Goal: Task Accomplishment & Management: Use online tool/utility

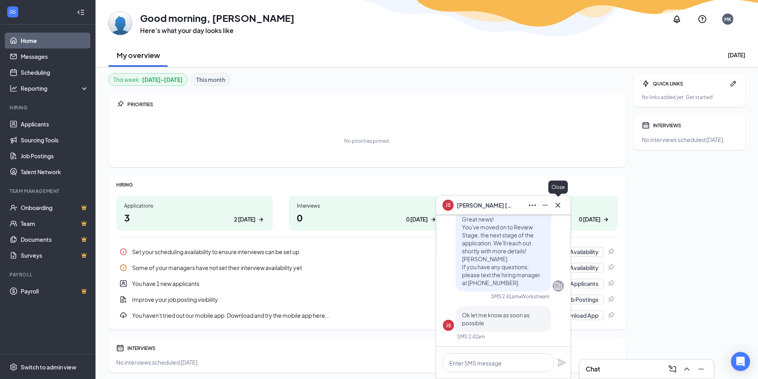
click at [556, 201] on icon "Cross" at bounding box center [558, 206] width 10 height 10
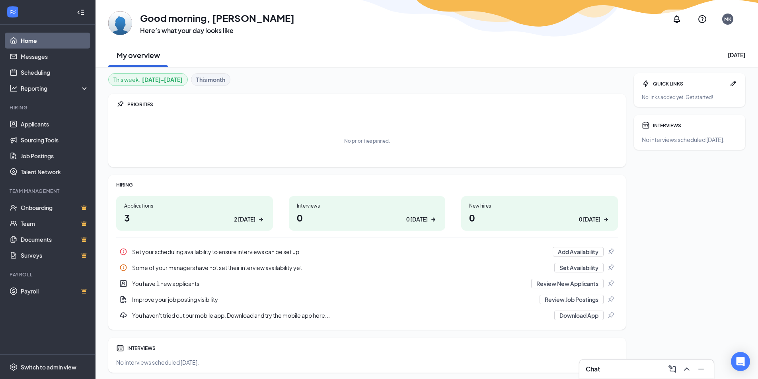
click at [199, 220] on h1 "3 2 today" at bounding box center [194, 218] width 141 height 14
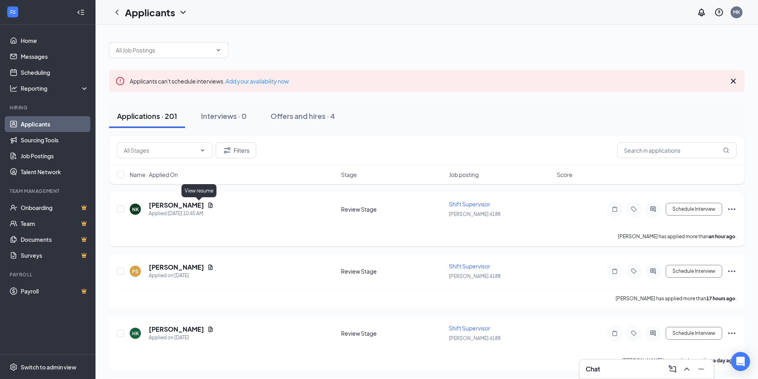
click at [207, 205] on icon "Document" at bounding box center [210, 205] width 6 height 6
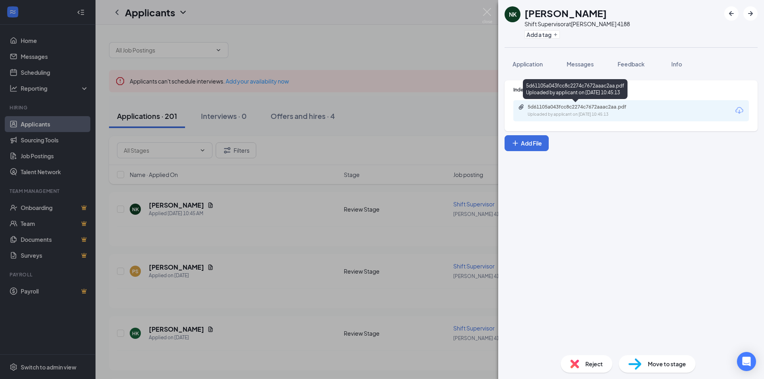
click at [535, 111] on div "5d61105a043fcc8c2274c7672aaac2aa.pdf Uploaded by applicant on [DATE] 10:45:13" at bounding box center [582, 111] width 129 height 14
drag, startPoint x: 278, startPoint y: 186, endPoint x: 261, endPoint y: 209, distance: 28.9
click at [278, 187] on div "NK [PERSON_NAME] Shift Supervisor at [PERSON_NAME] 4188 Add a tag Application M…" at bounding box center [382, 189] width 764 height 379
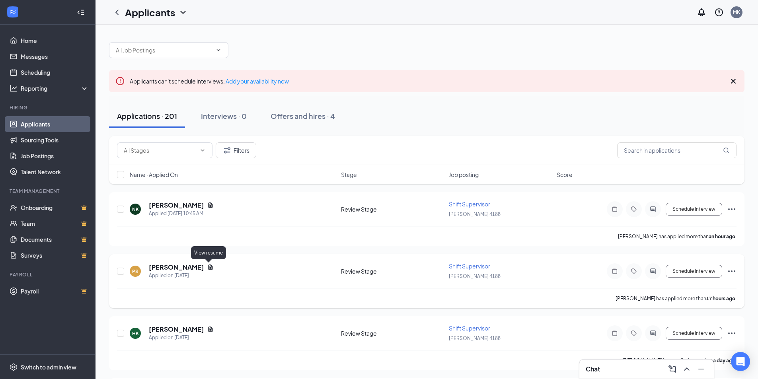
click at [207, 269] on icon "Document" at bounding box center [210, 267] width 6 height 6
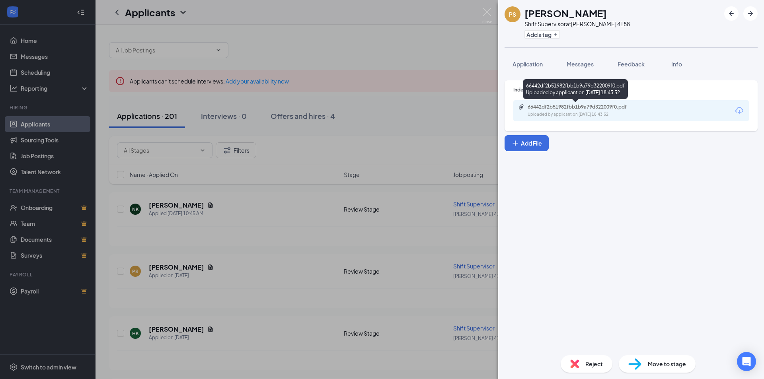
click at [581, 114] on div "Uploaded by applicant on [DATE] 18:43:52" at bounding box center [587, 114] width 119 height 6
click at [429, 86] on div "PS [PERSON_NAME] Shift Supervisor at [PERSON_NAME] 4188 Add a tag Application M…" at bounding box center [382, 189] width 764 height 379
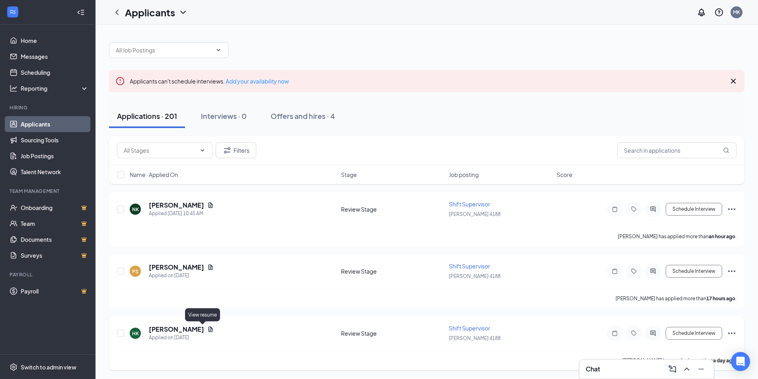
click at [208, 329] on icon "Document" at bounding box center [210, 329] width 4 height 5
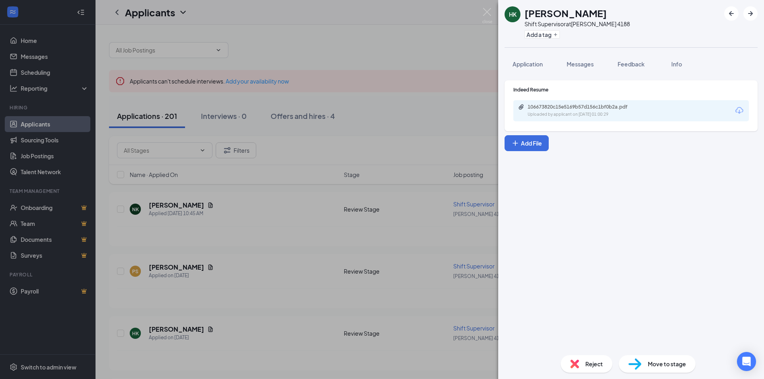
drag, startPoint x: 531, startPoint y: 102, endPoint x: 534, endPoint y: 105, distance: 4.5
click at [531, 102] on div "106673820c15e5169b57d156c1bf0b2a.pdf Uploaded by applicant on [DATE] 01:00:29" at bounding box center [631, 110] width 236 height 21
click at [535, 107] on div "106673820c15e5169b57d156c1bf0b2a.pdf" at bounding box center [583, 107] width 111 height 6
click at [405, 95] on div "HK [PERSON_NAME] Shift Supervisor at [PERSON_NAME] 4188 Add a tag Application M…" at bounding box center [382, 189] width 764 height 379
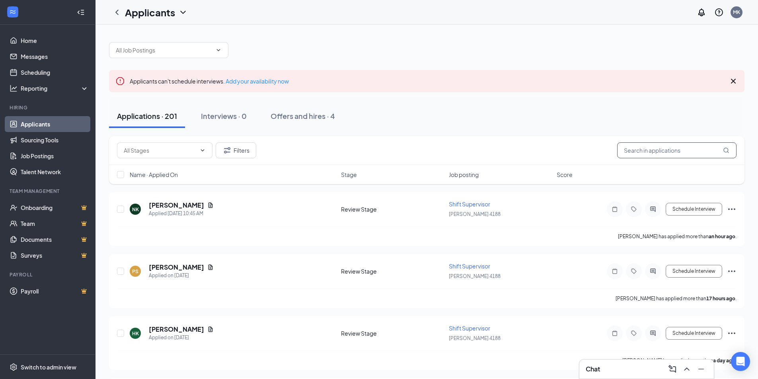
click at [650, 157] on input "text" at bounding box center [676, 150] width 119 height 16
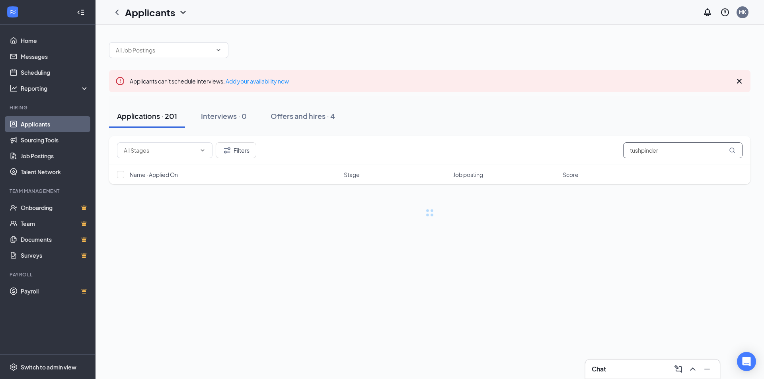
type input "tushpinder"
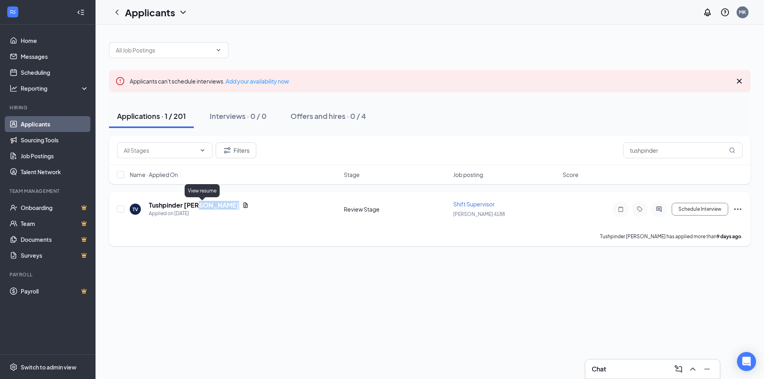
click at [242, 207] on icon "Document" at bounding box center [245, 205] width 6 height 6
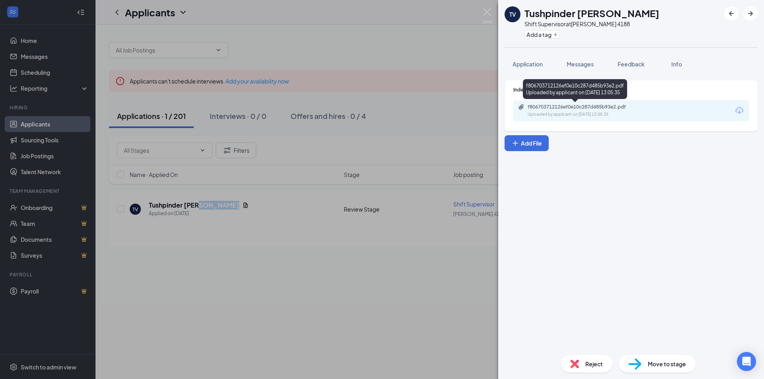
click at [572, 115] on div "Uploaded by applicant on [DATE] 13:05:35" at bounding box center [587, 114] width 119 height 6
